Goal: Find specific page/section: Find specific page/section

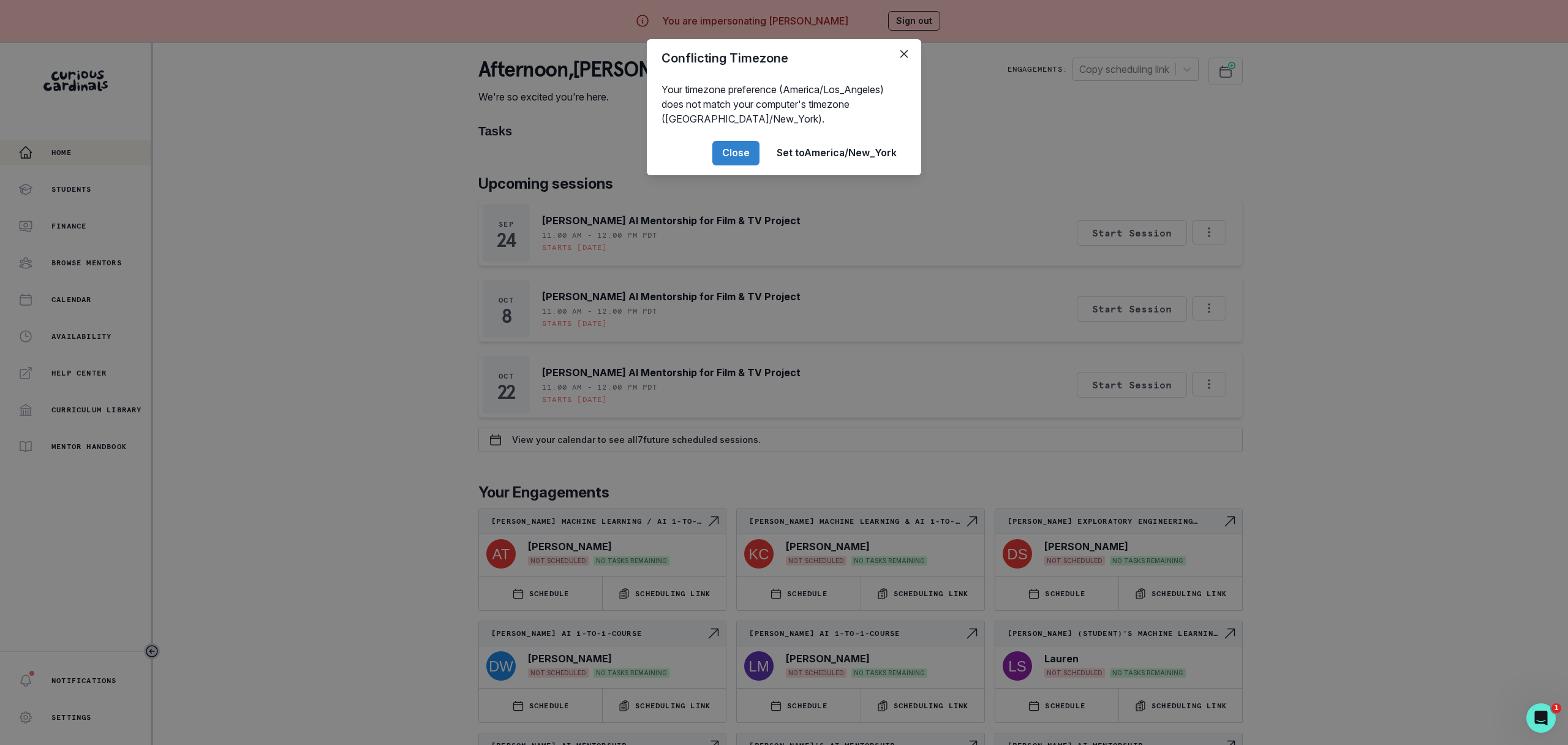
click at [53, 295] on div "Conflicting Timezone Your timezone preference (America/Los_Angeles) does not ma…" at bounding box center [784, 372] width 1568 height 745
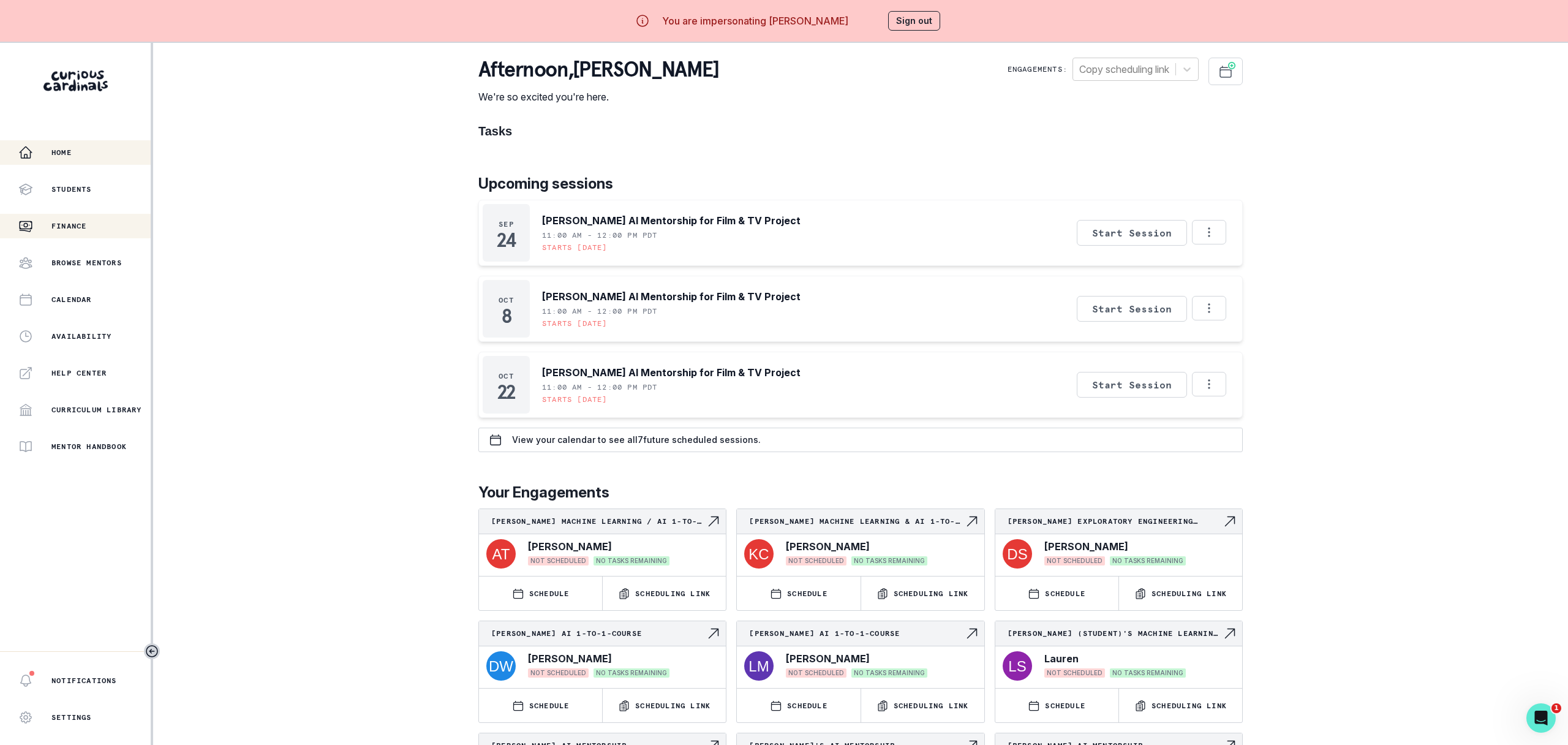
click at [82, 217] on button "Finance" at bounding box center [75, 226] width 150 height 25
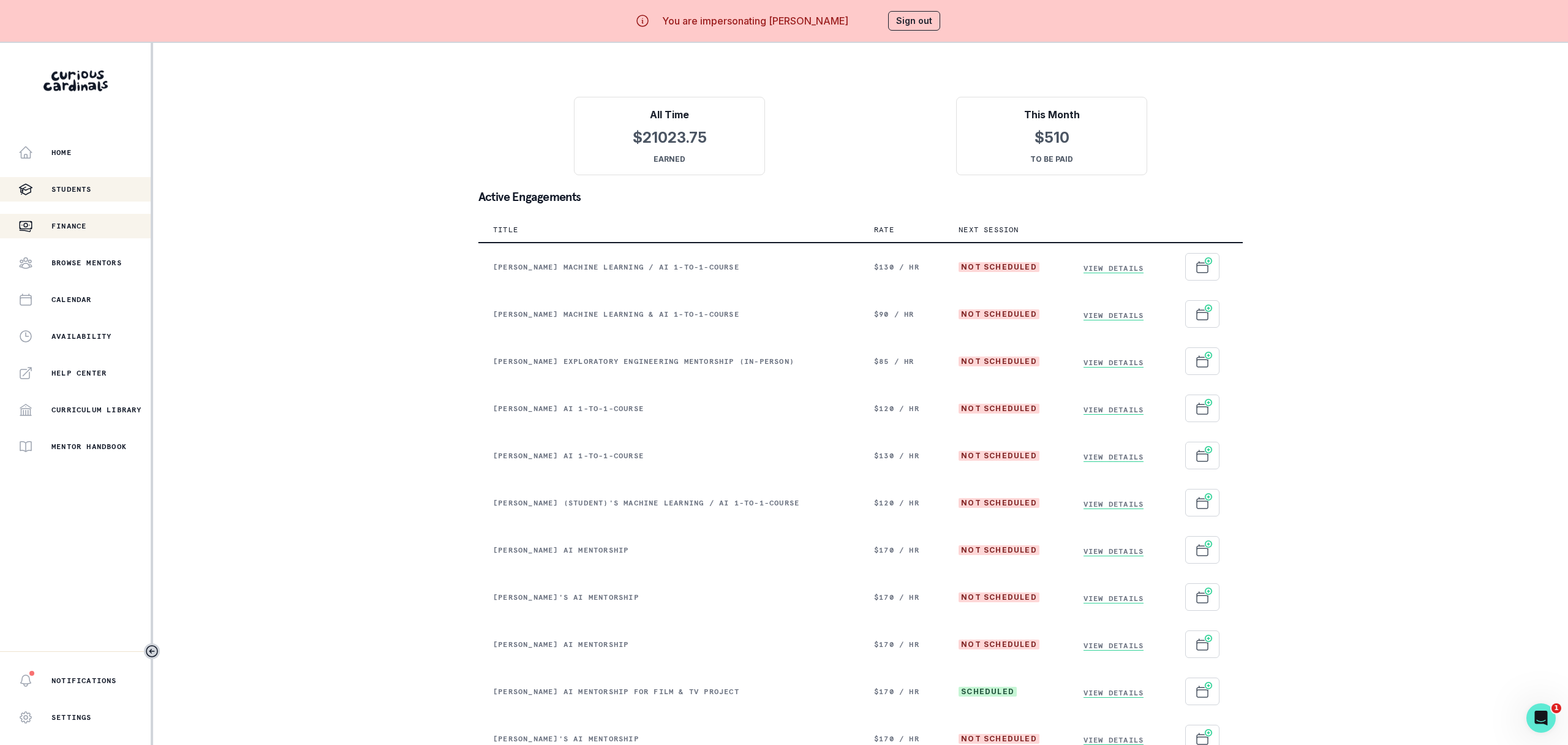
click at [97, 185] on div "Students" at bounding box center [85, 190] width 132 height 15
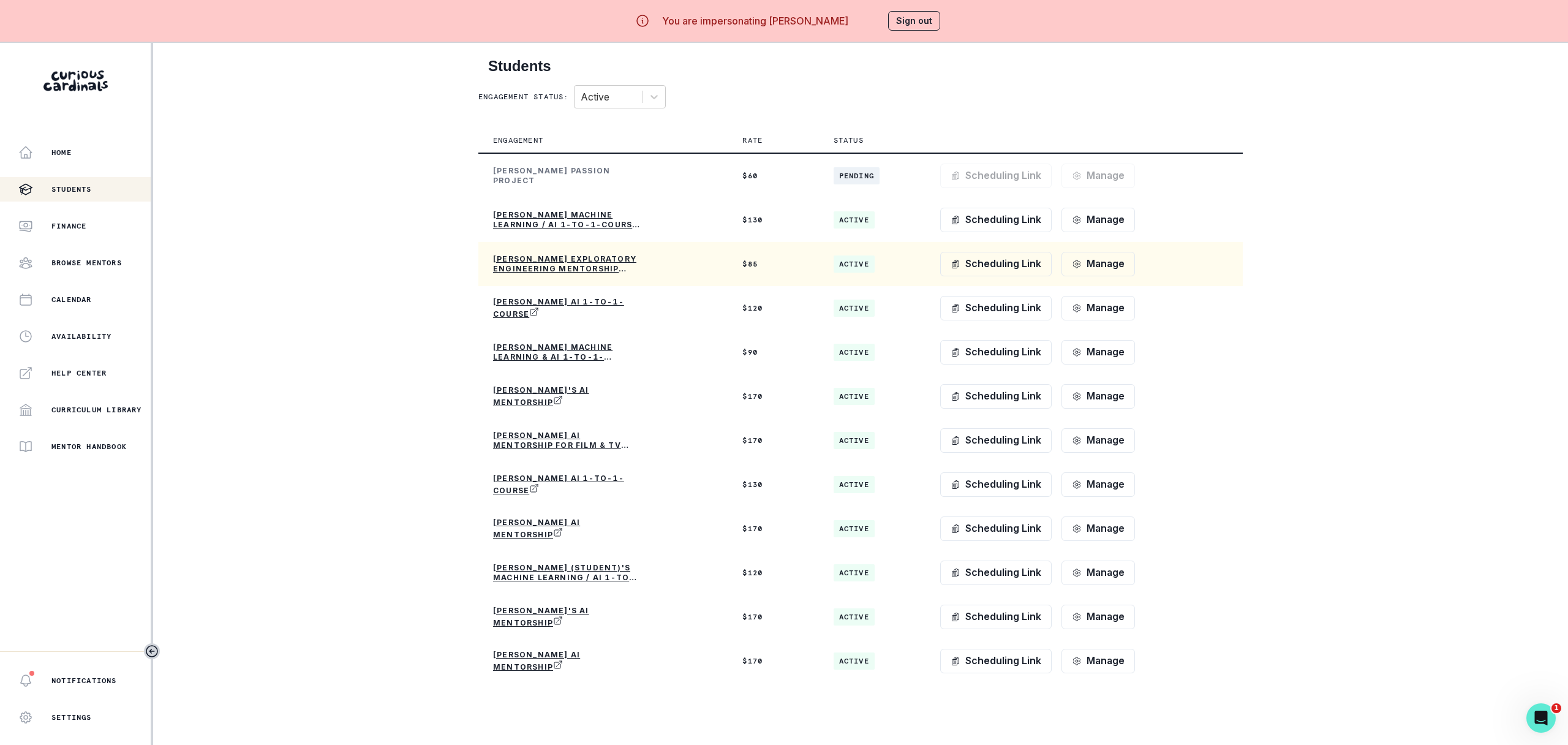
click at [534, 266] on p "[PERSON_NAME] Exploratory Engineering Mentorship (In-Person)" at bounding box center [566, 264] width 147 height 20
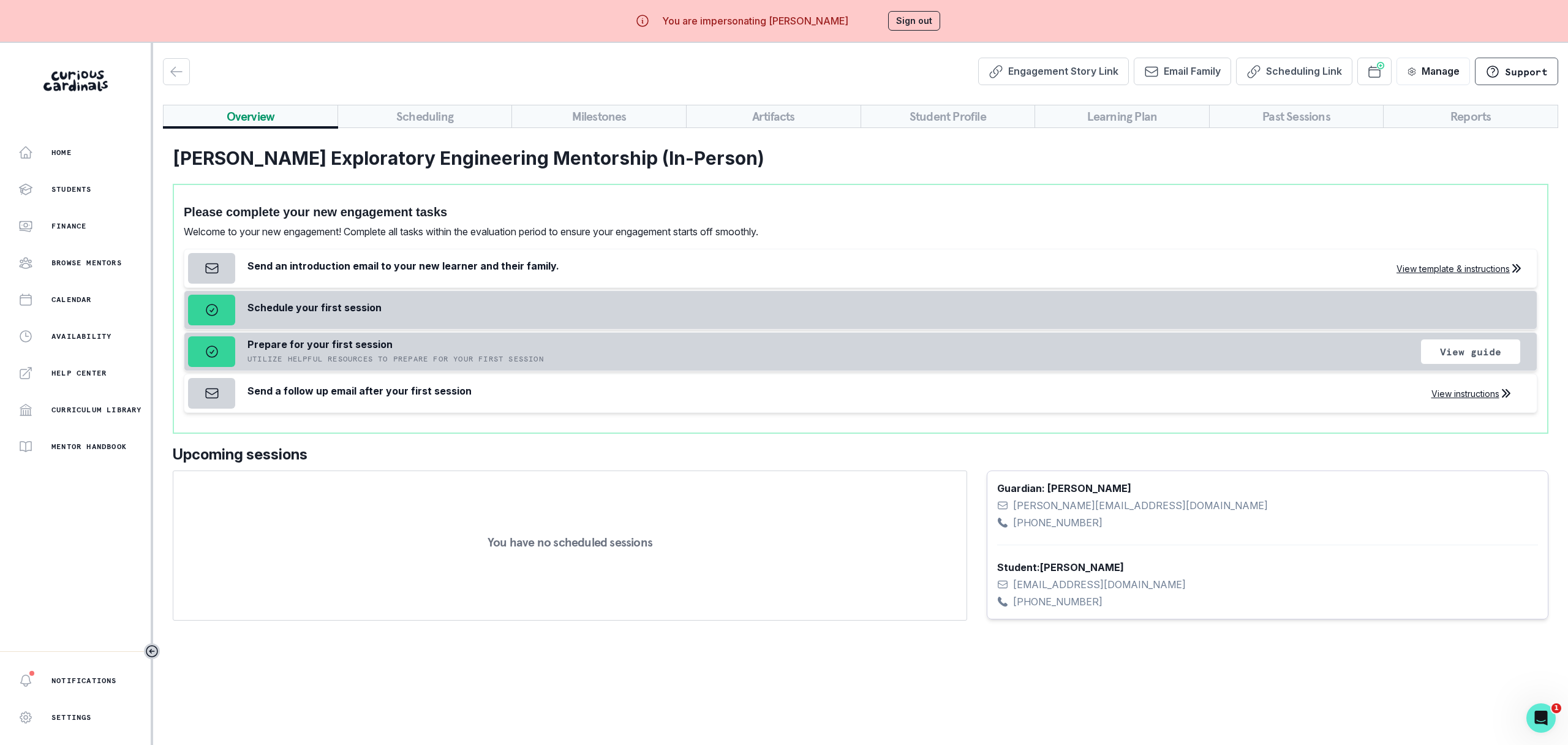
click at [981, 115] on button "Student Profile" at bounding box center [948, 116] width 175 height 24
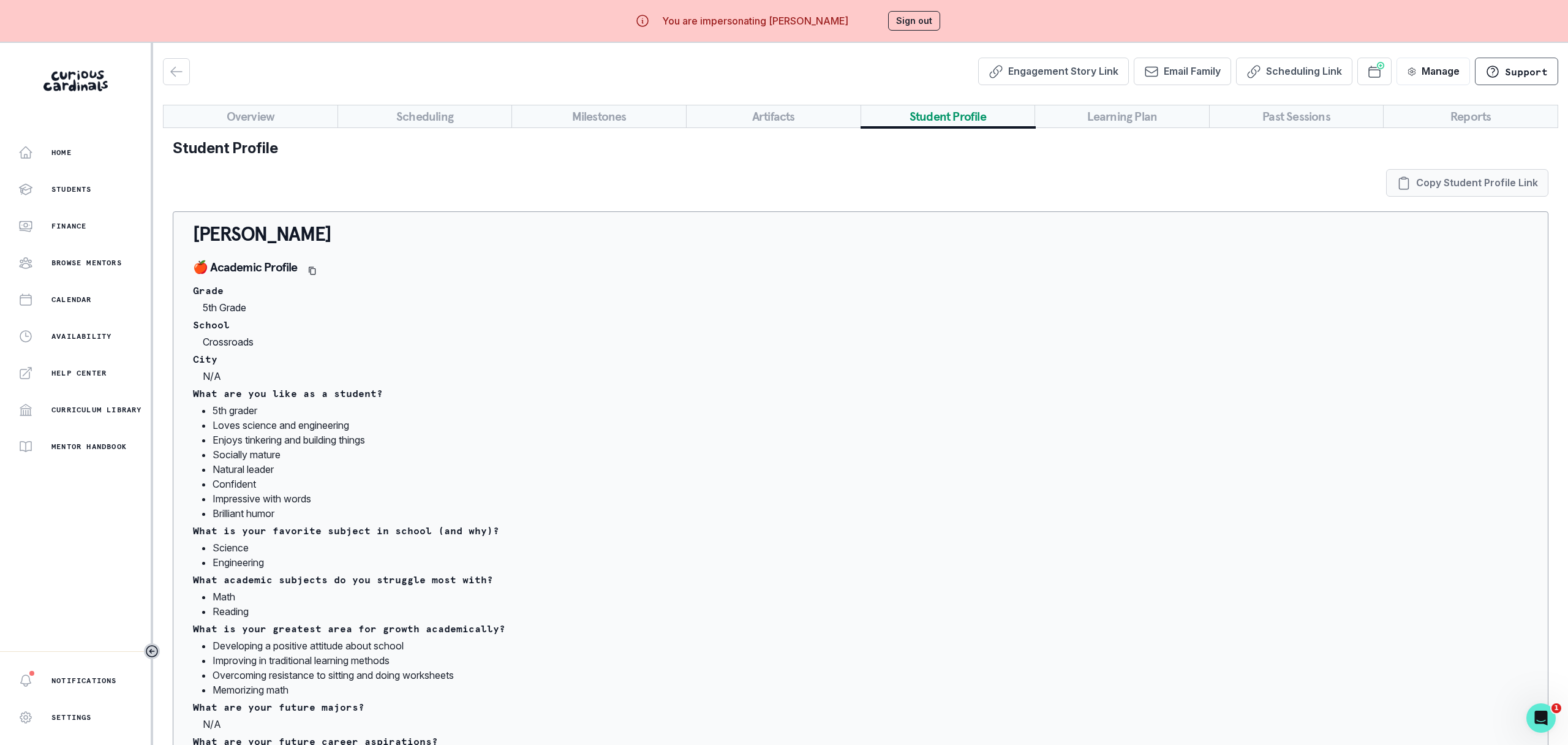
click at [1420, 190] on button "Copy Student Profile Link" at bounding box center [1467, 183] width 162 height 28
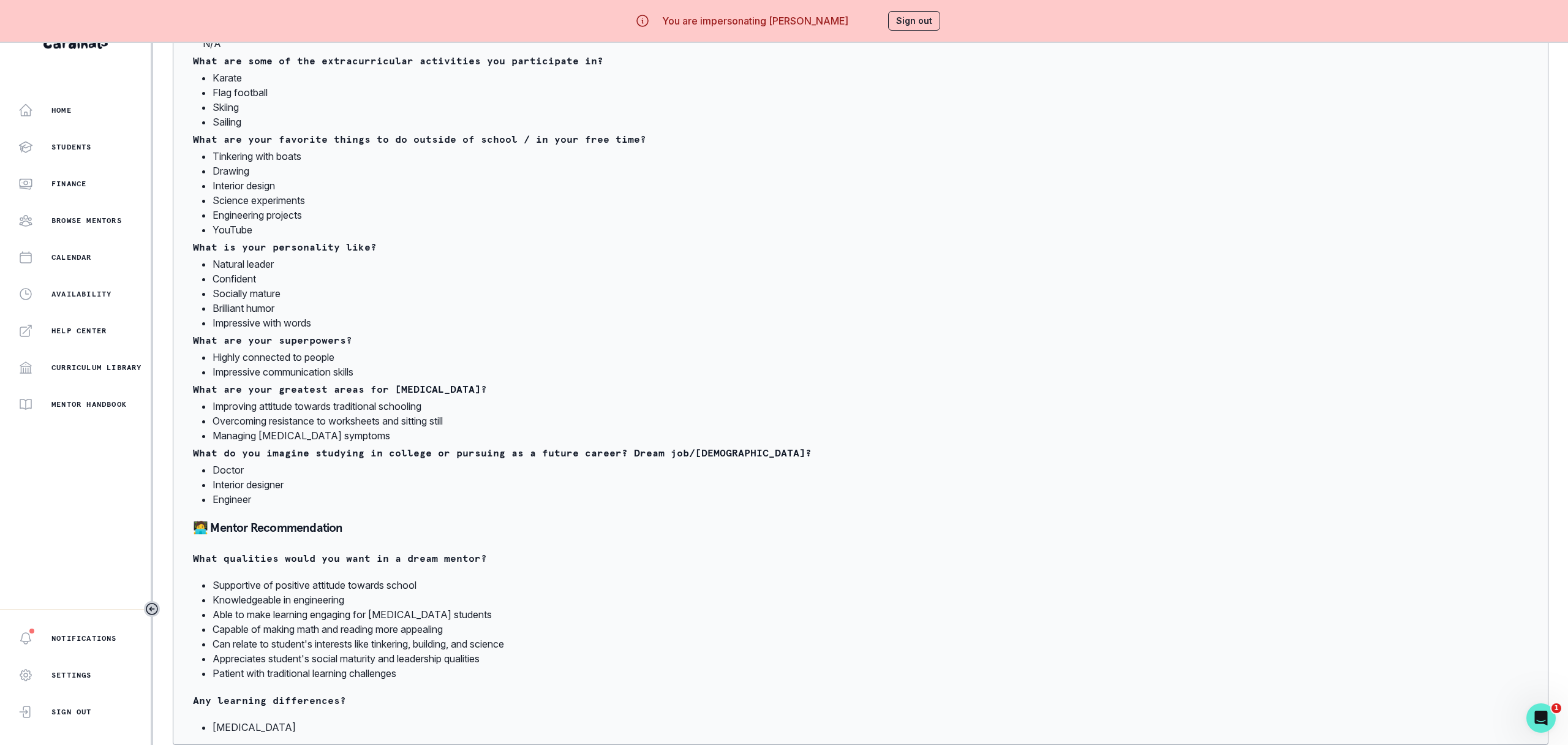
scroll to position [773, 0]
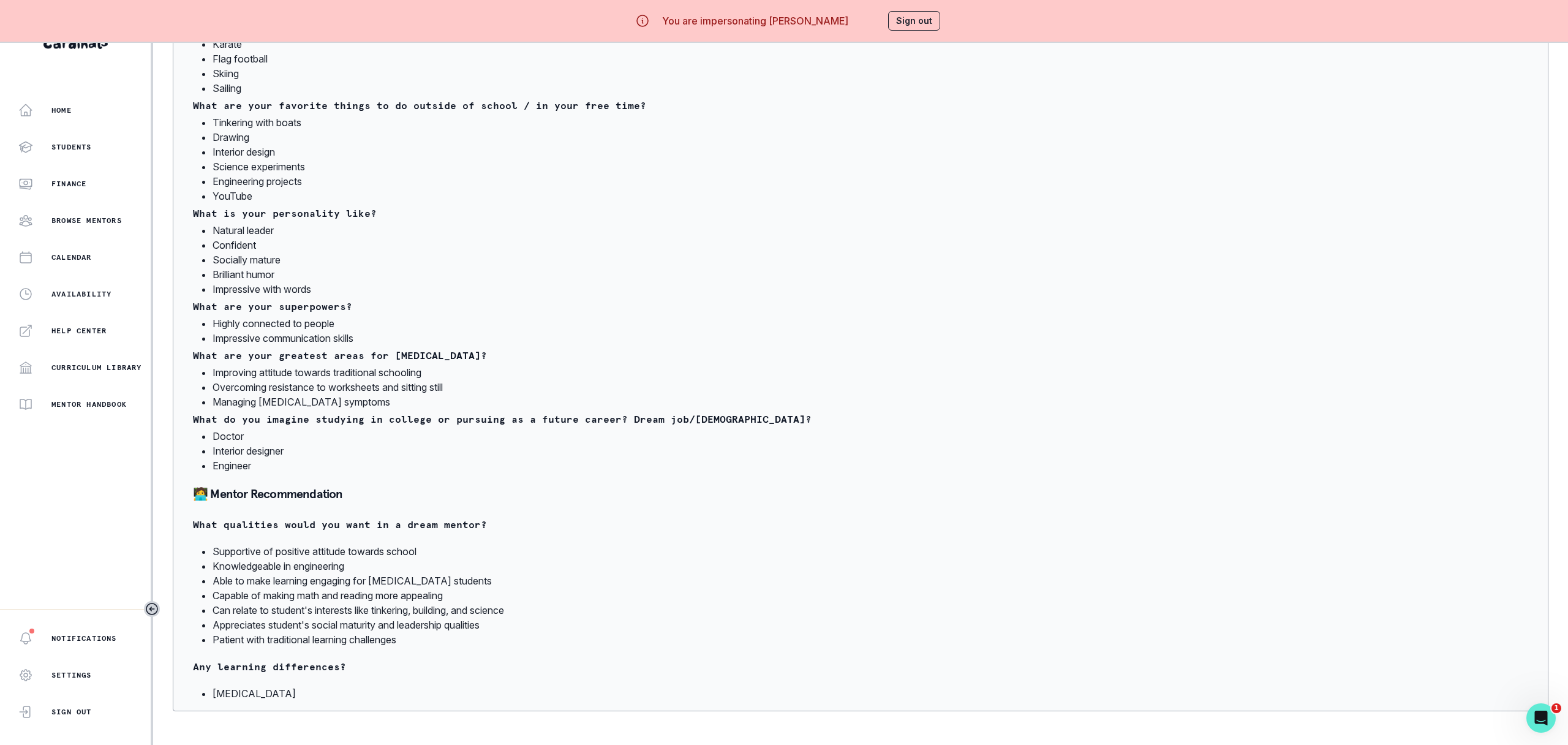
click at [867, 33] on div "You are impersonating [PERSON_NAME] Sign out" at bounding box center [784, 20] width 348 height 29
click at [919, 24] on button "Sign out" at bounding box center [914, 21] width 52 height 20
